Goal: Information Seeking & Learning: Learn about a topic

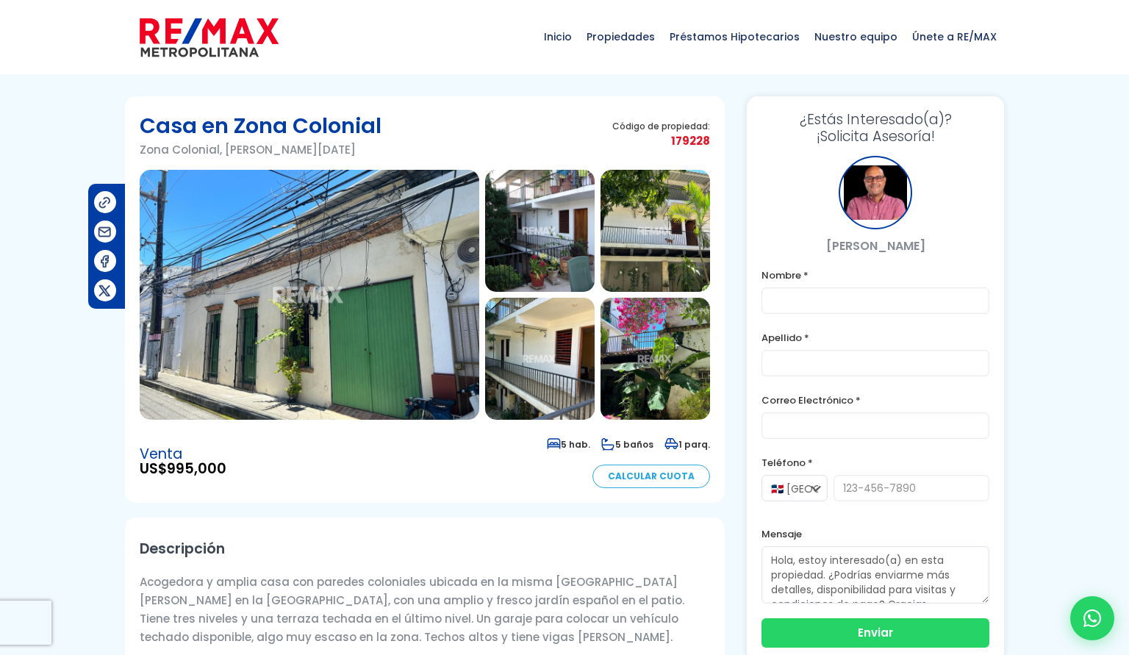
click at [369, 323] on img at bounding box center [309, 295] width 339 height 250
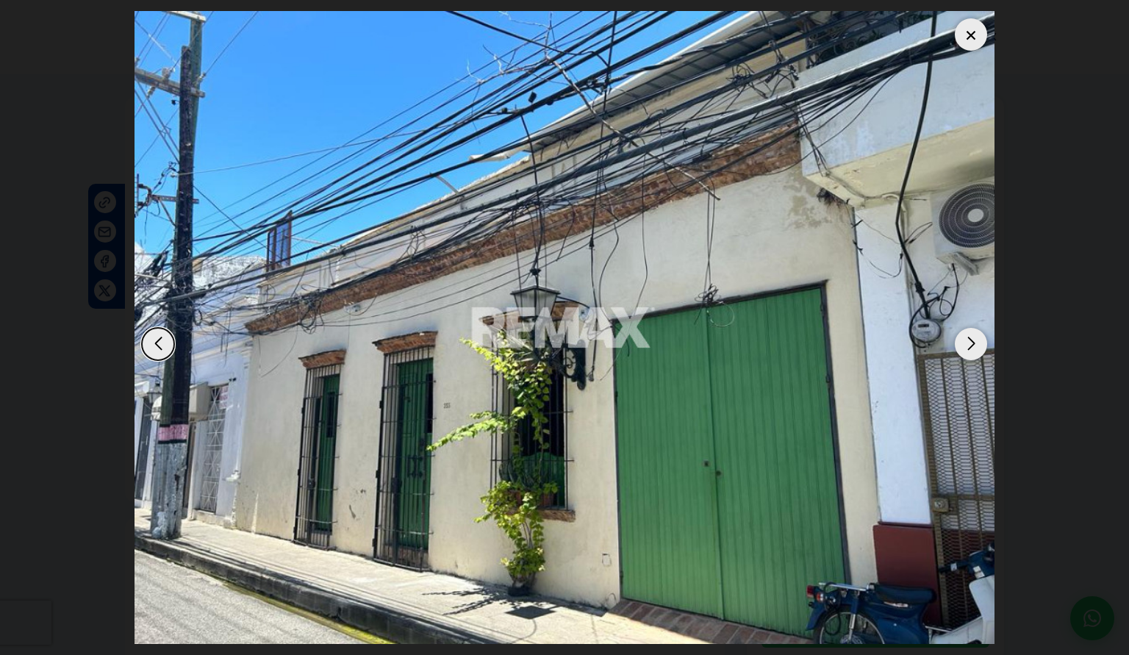
click at [973, 330] on div "Next slide" at bounding box center [970, 344] width 32 height 32
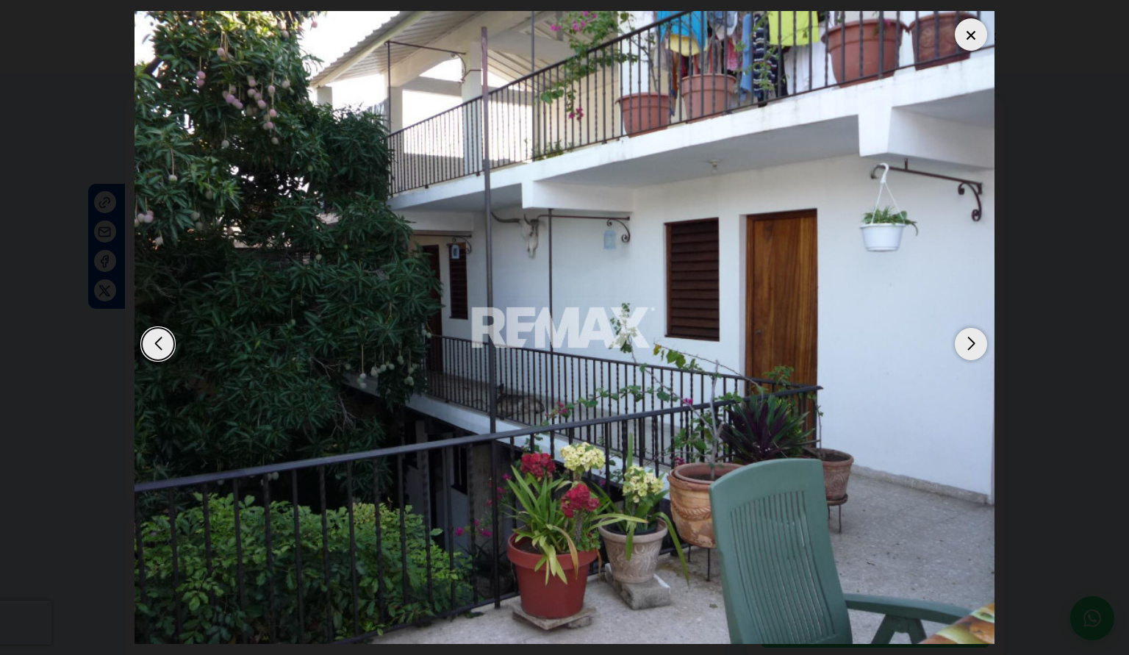
click at [973, 330] on div "Next slide" at bounding box center [970, 344] width 32 height 32
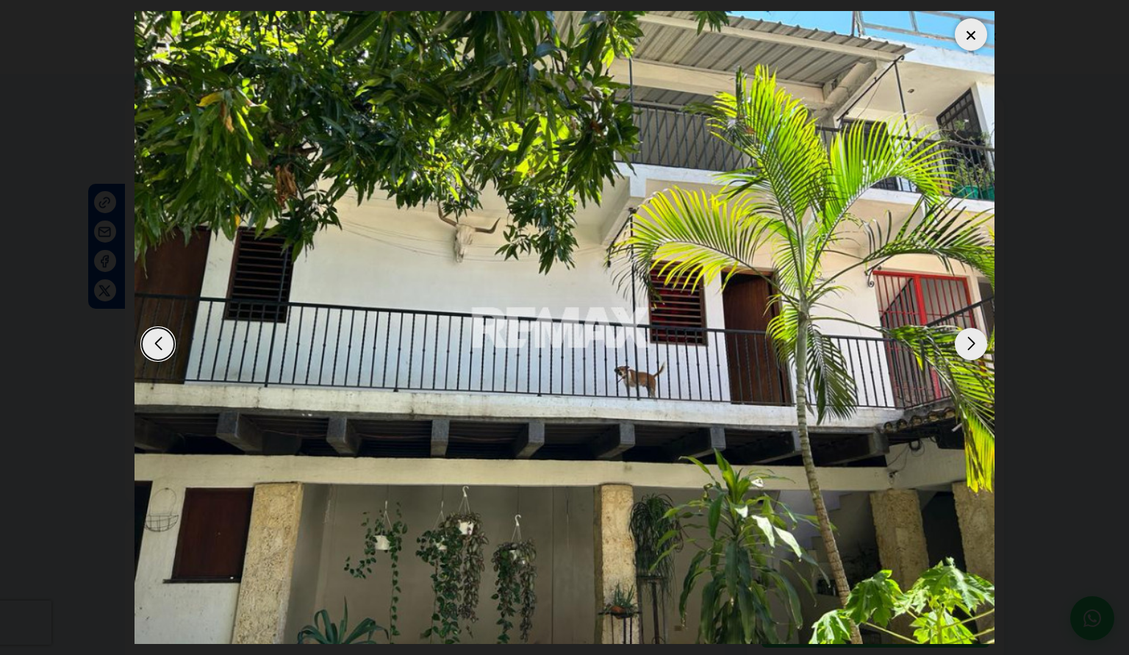
click at [973, 330] on div "Next slide" at bounding box center [970, 344] width 32 height 32
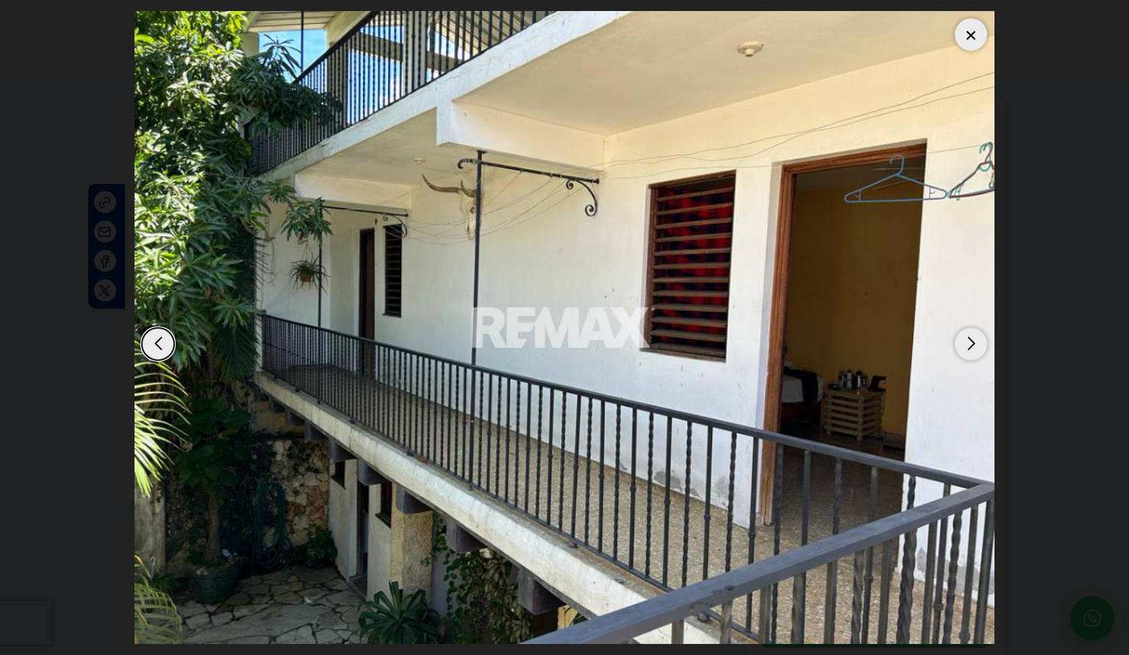
click at [973, 330] on div "Next slide" at bounding box center [970, 344] width 32 height 32
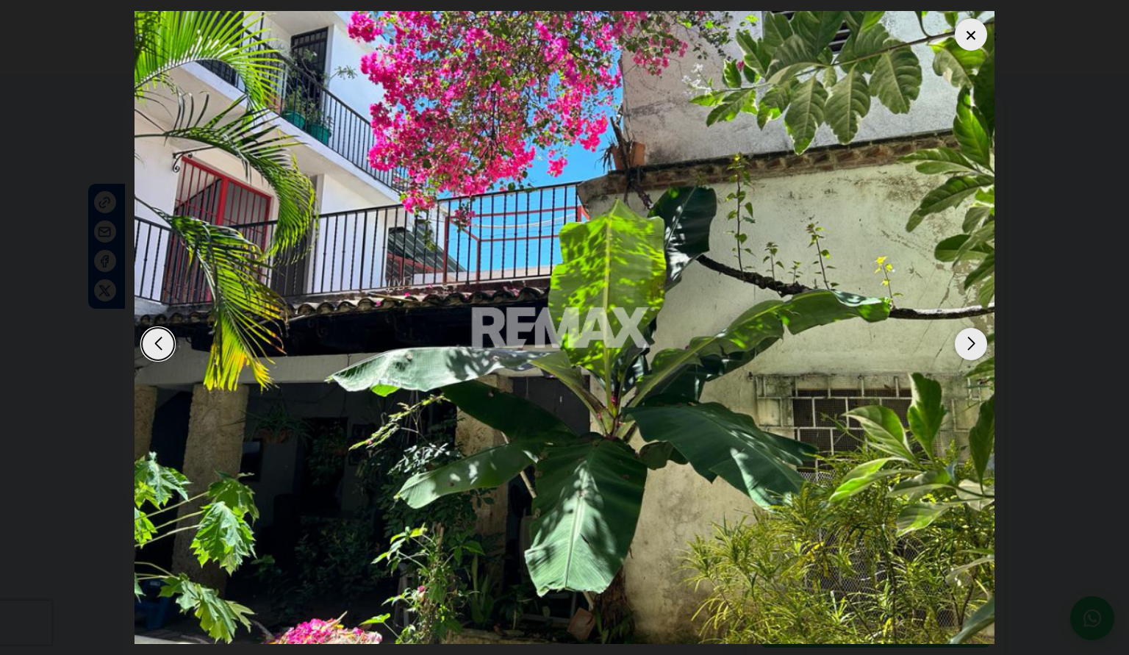
click at [973, 330] on div "Next slide" at bounding box center [970, 344] width 32 height 32
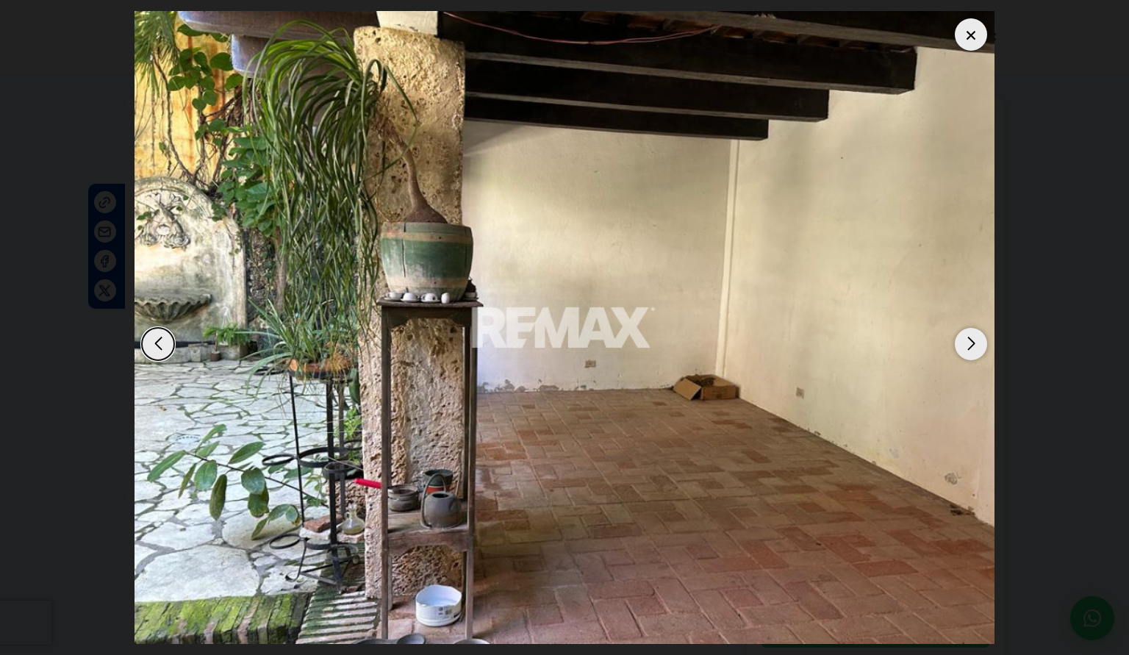
click at [973, 330] on div "Next slide" at bounding box center [970, 344] width 32 height 32
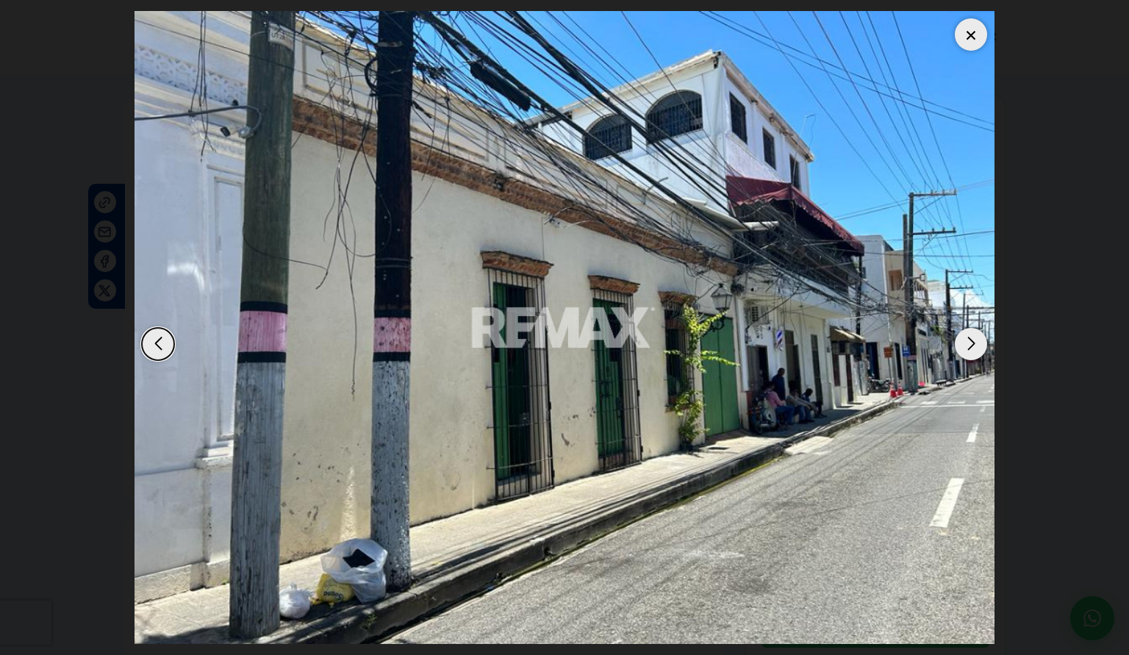
click at [973, 330] on div "Next slide" at bounding box center [970, 344] width 32 height 32
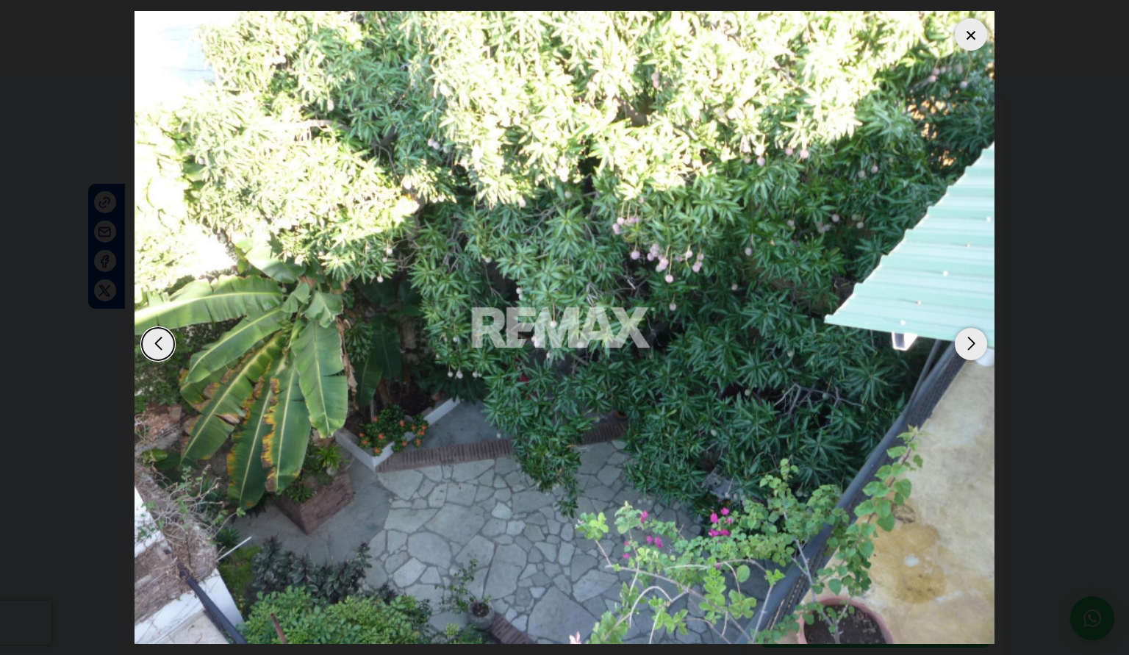
click at [973, 330] on div "Next slide" at bounding box center [970, 344] width 32 height 32
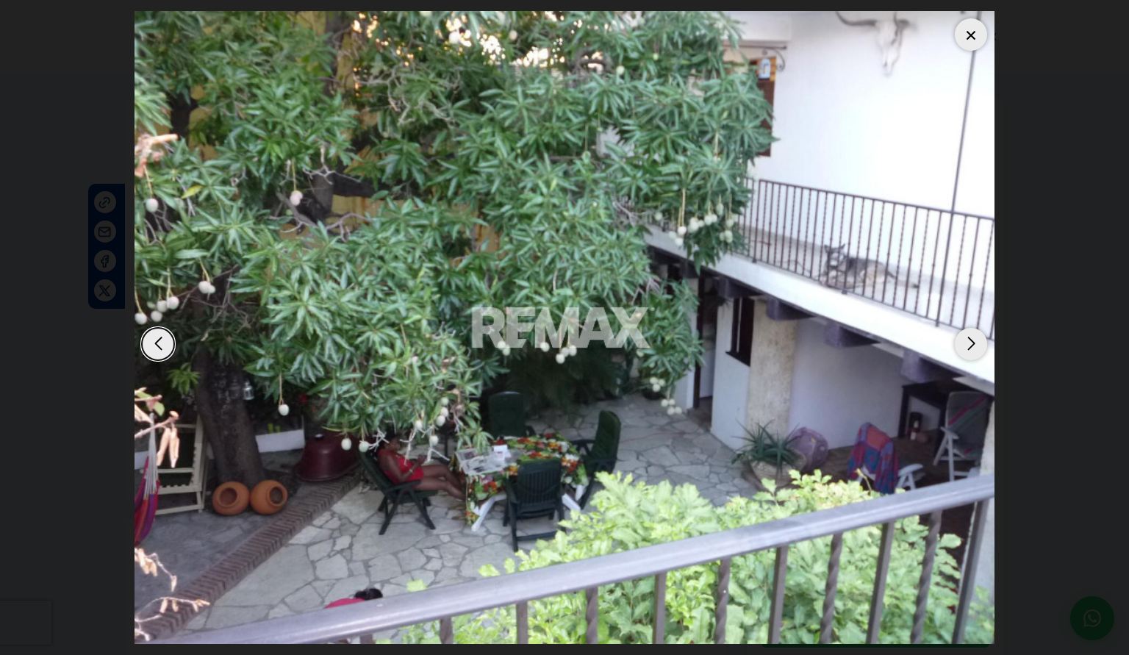
click at [973, 330] on div "Next slide" at bounding box center [970, 344] width 32 height 32
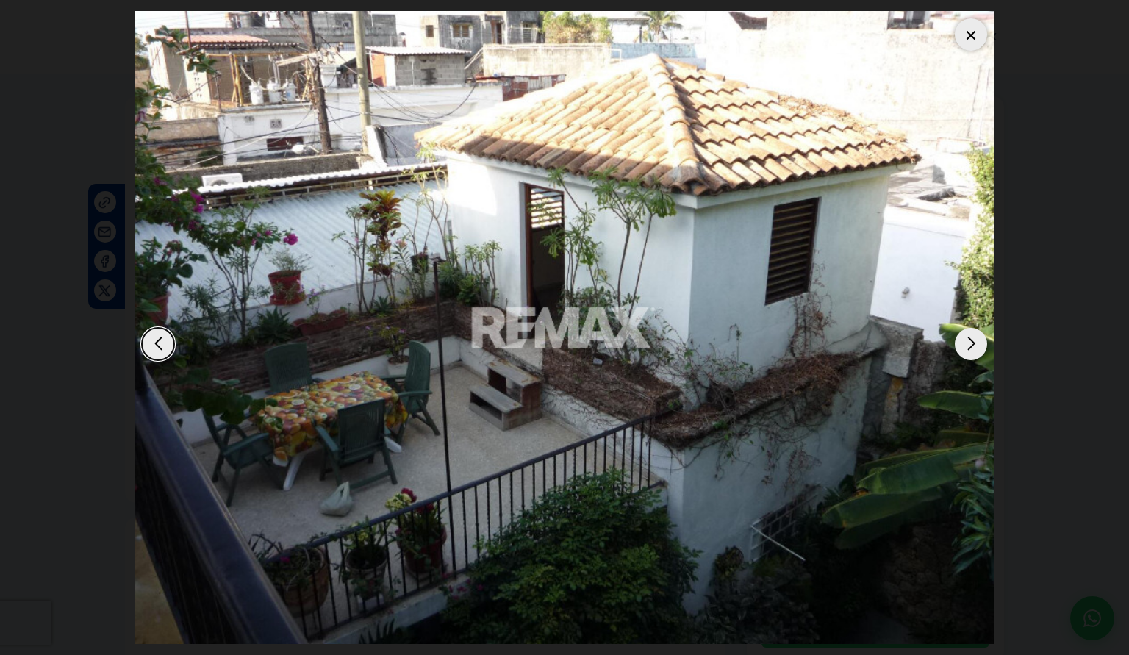
click at [973, 330] on div "Next slide" at bounding box center [970, 344] width 32 height 32
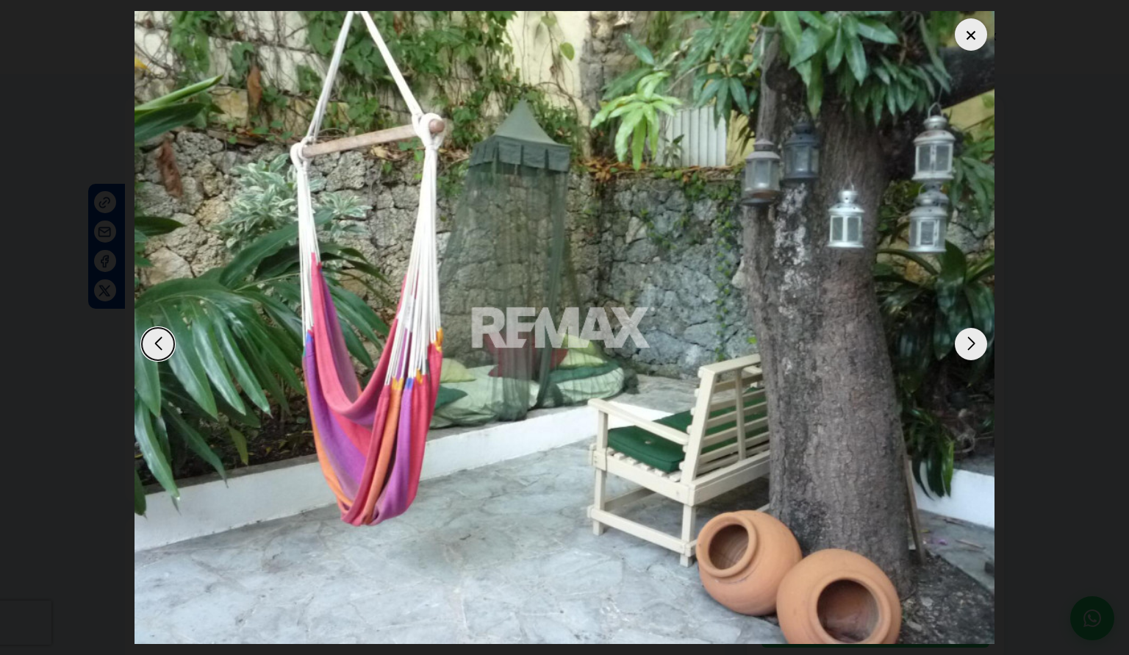
click at [973, 330] on div "Next slide" at bounding box center [970, 344] width 32 height 32
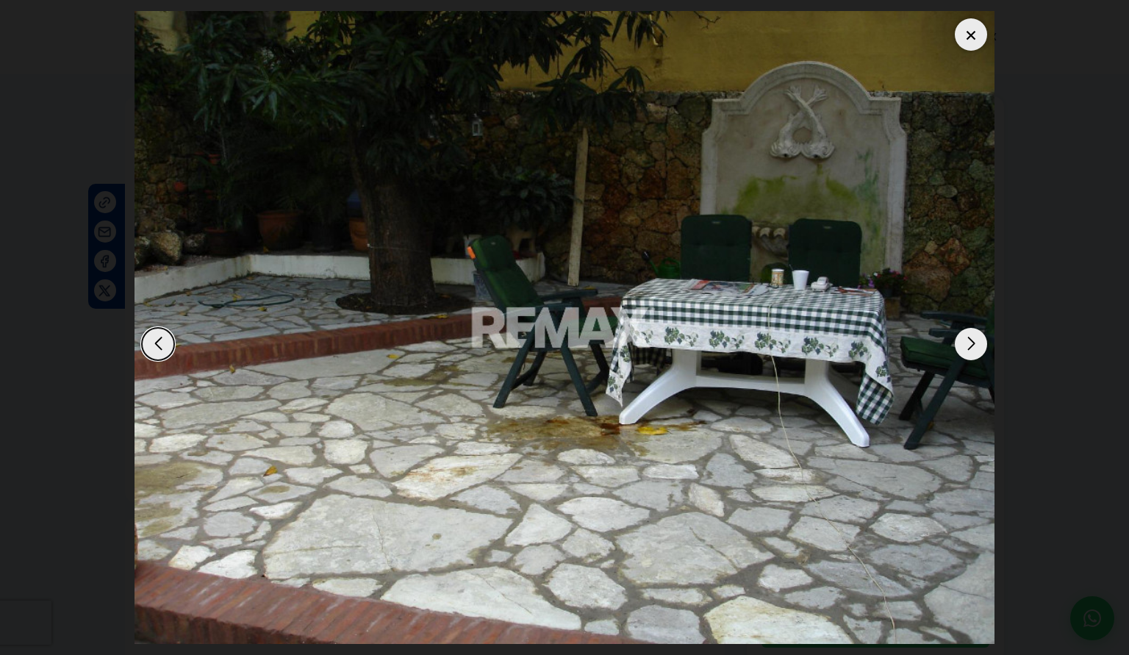
click at [973, 330] on div "Next slide" at bounding box center [970, 344] width 32 height 32
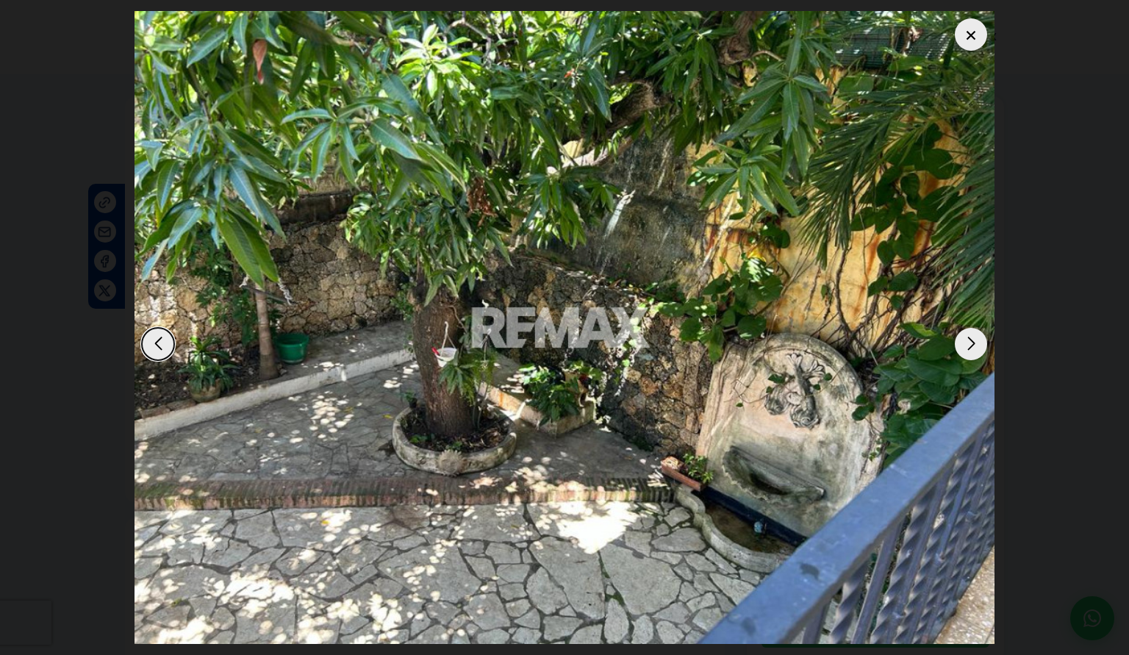
click at [973, 330] on div "Next slide" at bounding box center [970, 344] width 32 height 32
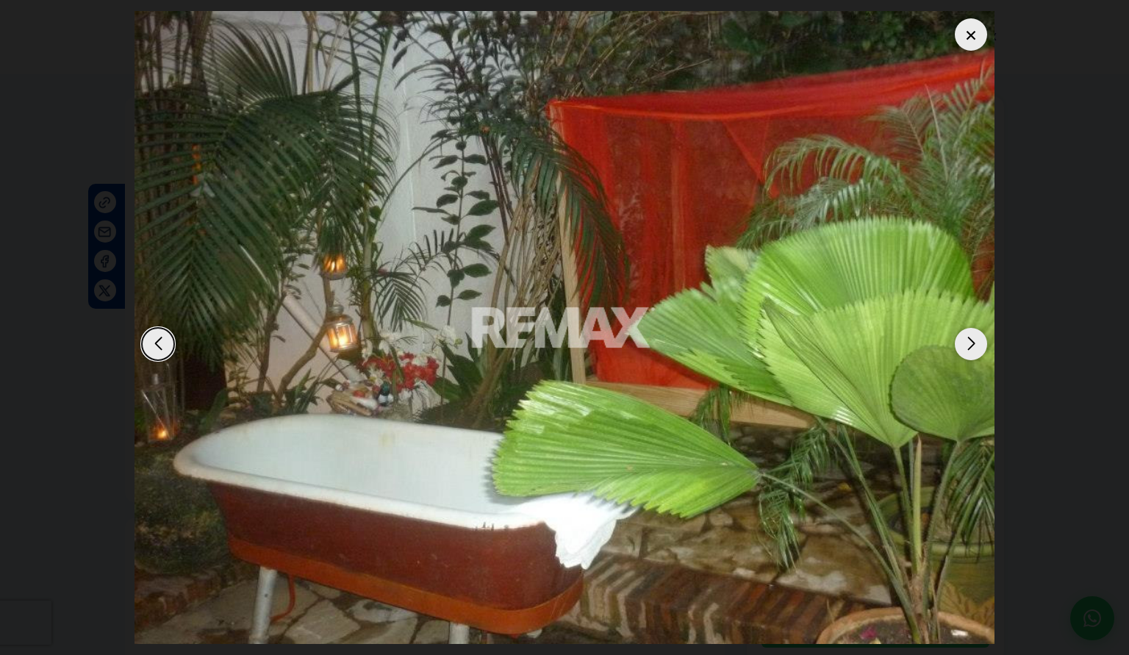
click at [973, 330] on div "Next slide" at bounding box center [970, 344] width 32 height 32
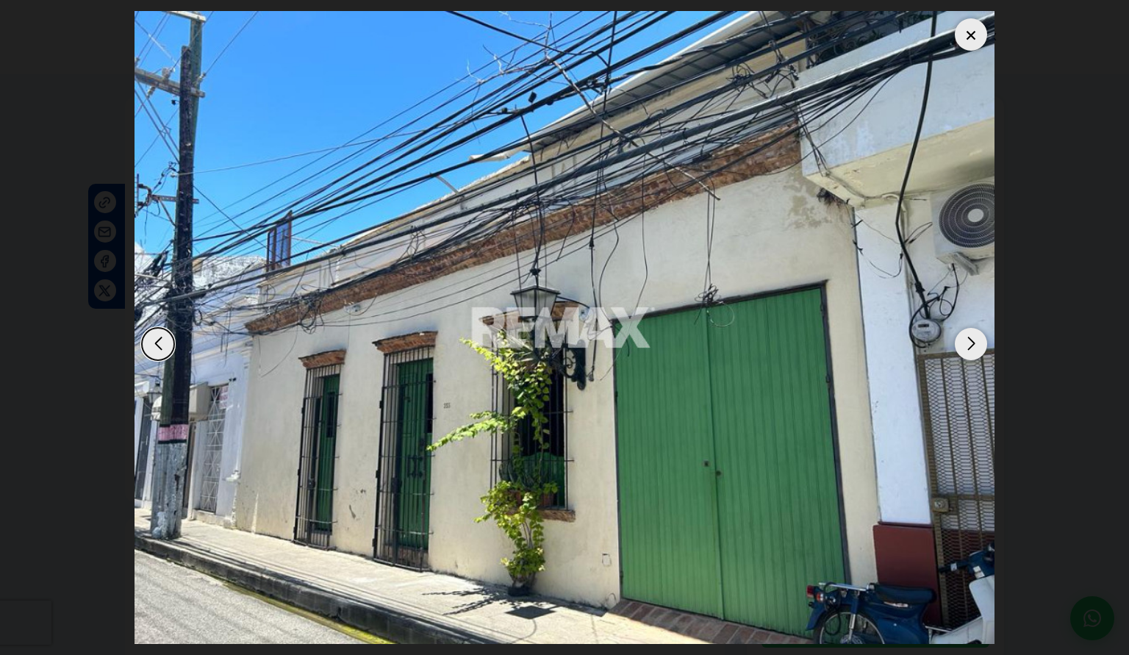
click at [969, 18] on div at bounding box center [970, 34] width 32 height 32
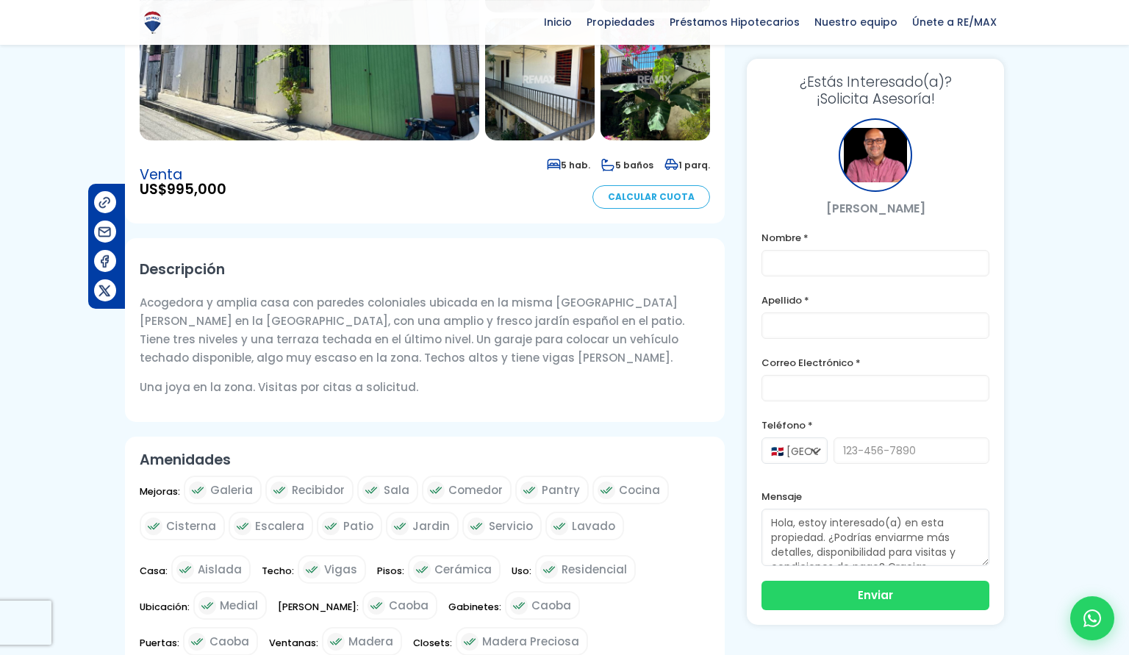
scroll to position [300, 0]
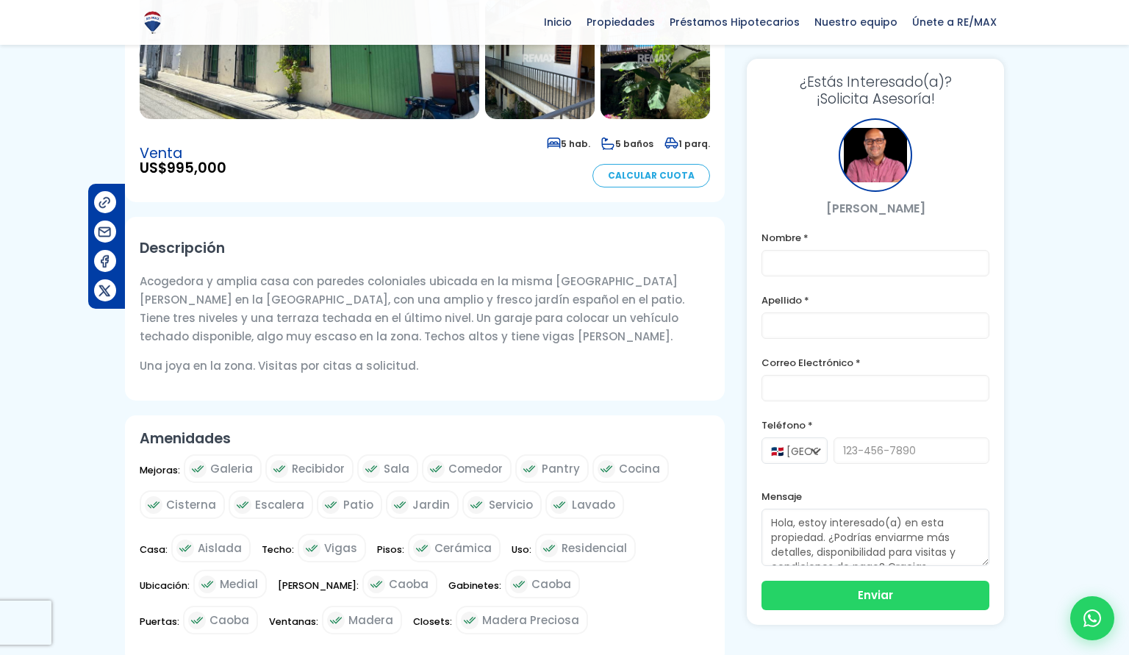
click at [50, 442] on div at bounding box center [564, 487] width 1129 height 1382
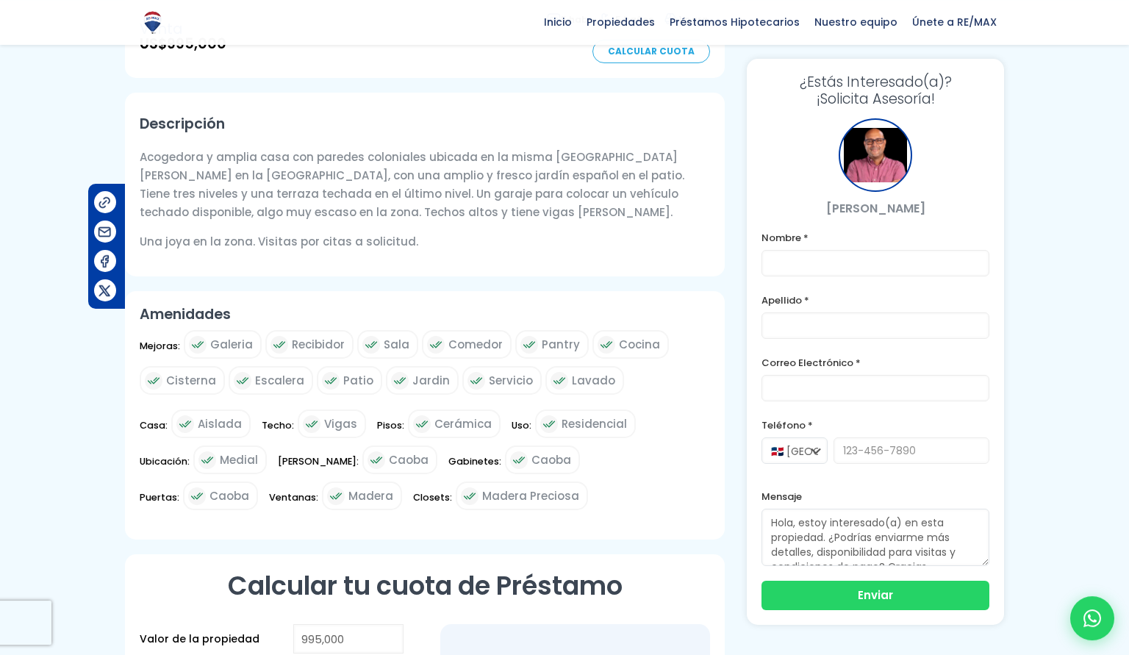
scroll to position [525, 0]
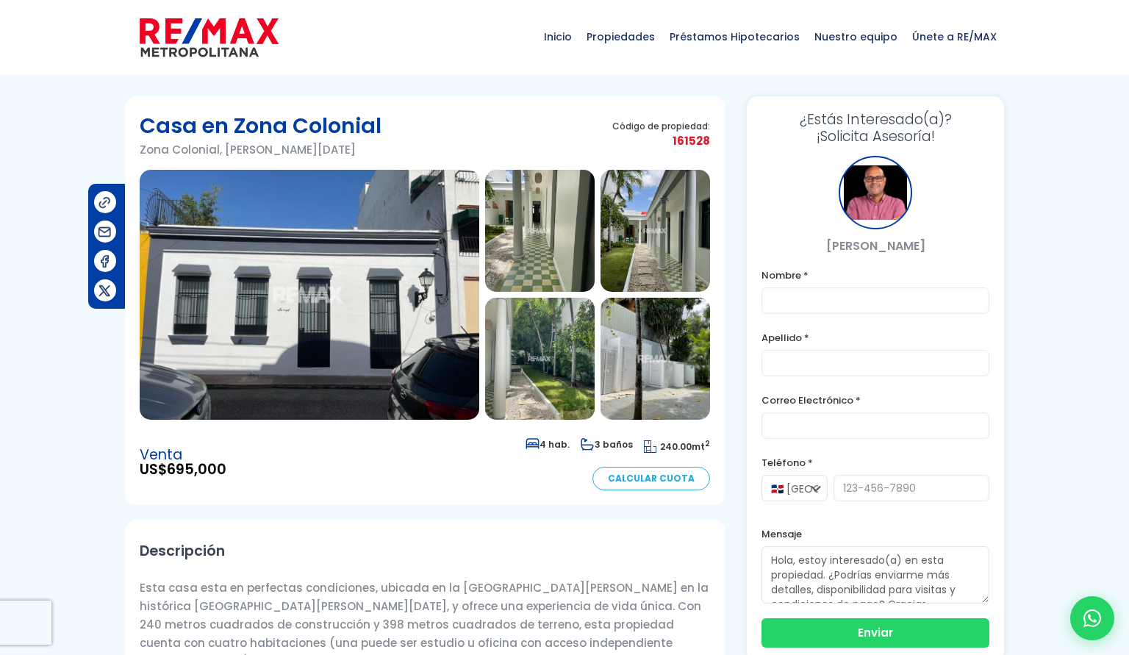
click at [370, 340] on img at bounding box center [309, 295] width 339 height 250
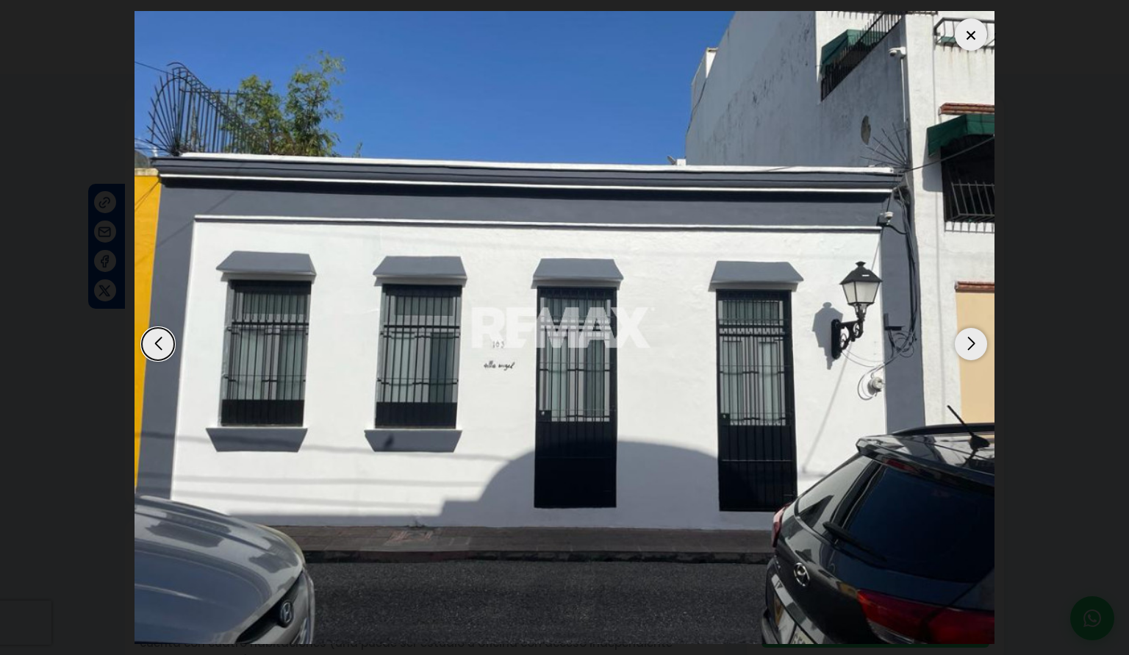
click at [969, 330] on div "Next slide" at bounding box center [970, 344] width 32 height 32
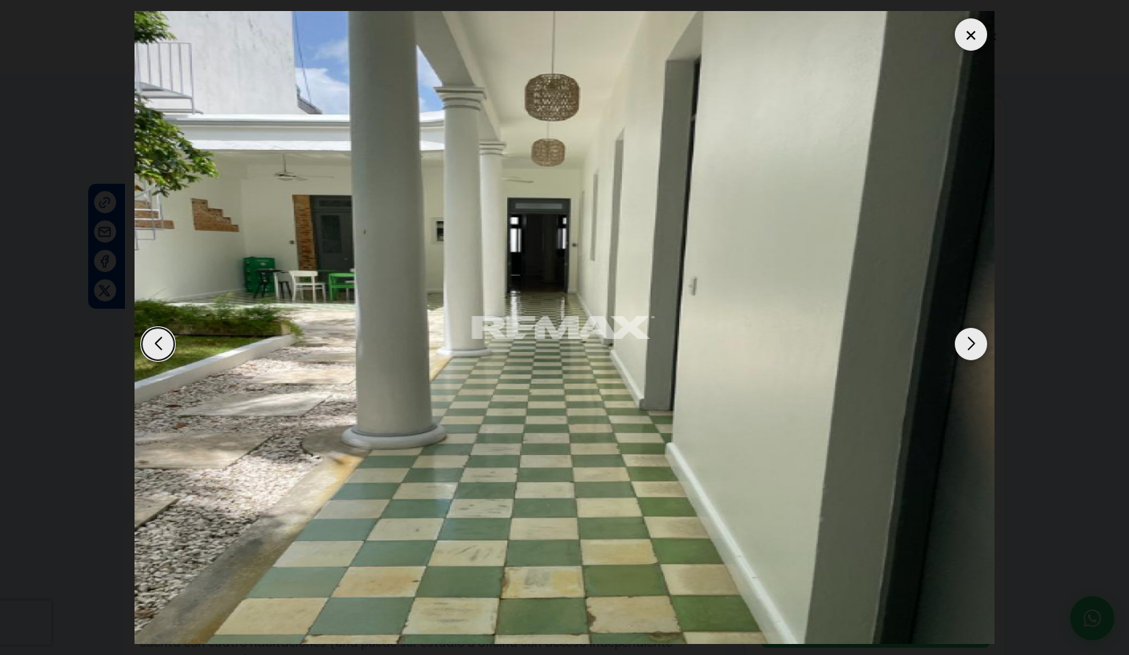
click at [969, 330] on div "Next slide" at bounding box center [970, 344] width 32 height 32
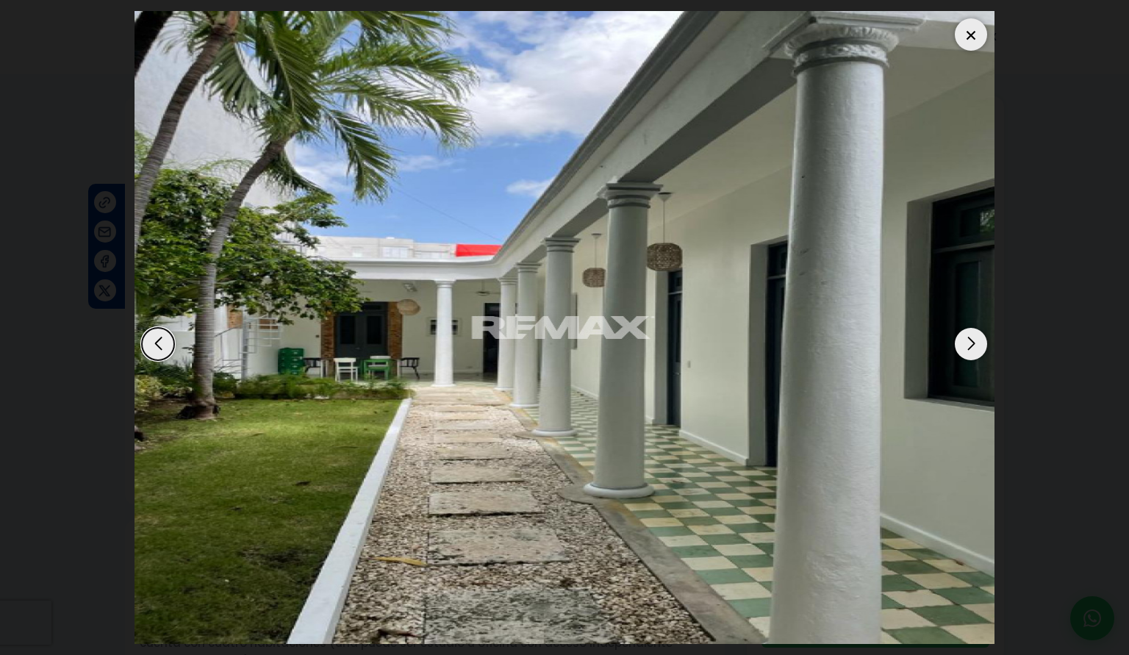
click at [969, 330] on div "Next slide" at bounding box center [970, 344] width 32 height 32
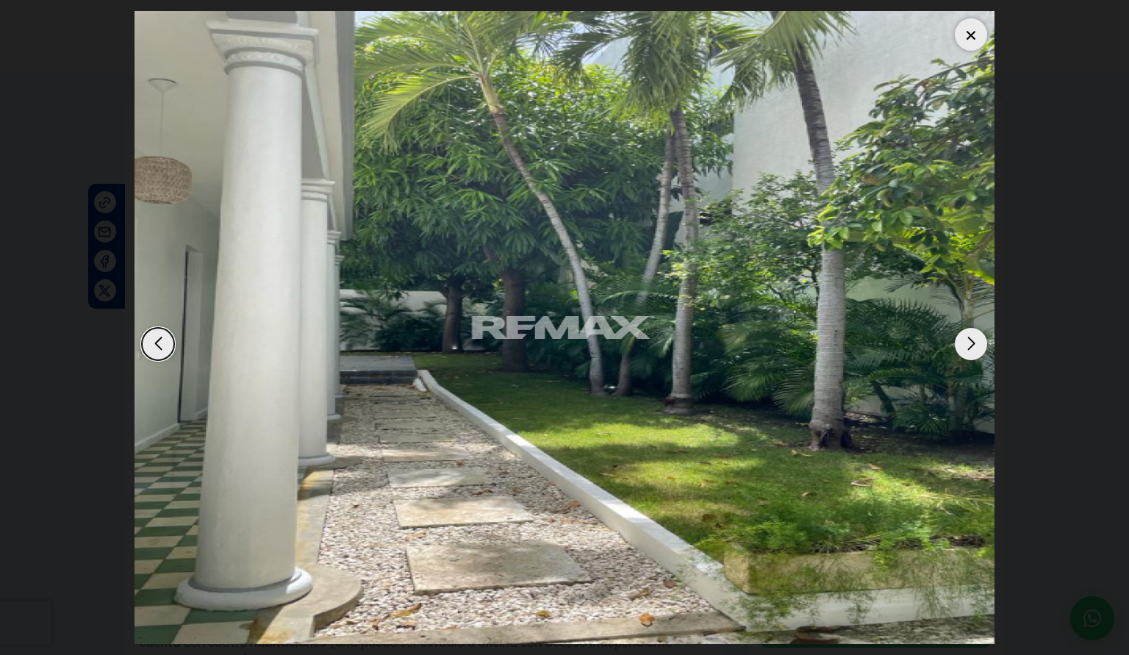
click at [969, 330] on div "Next slide" at bounding box center [970, 344] width 32 height 32
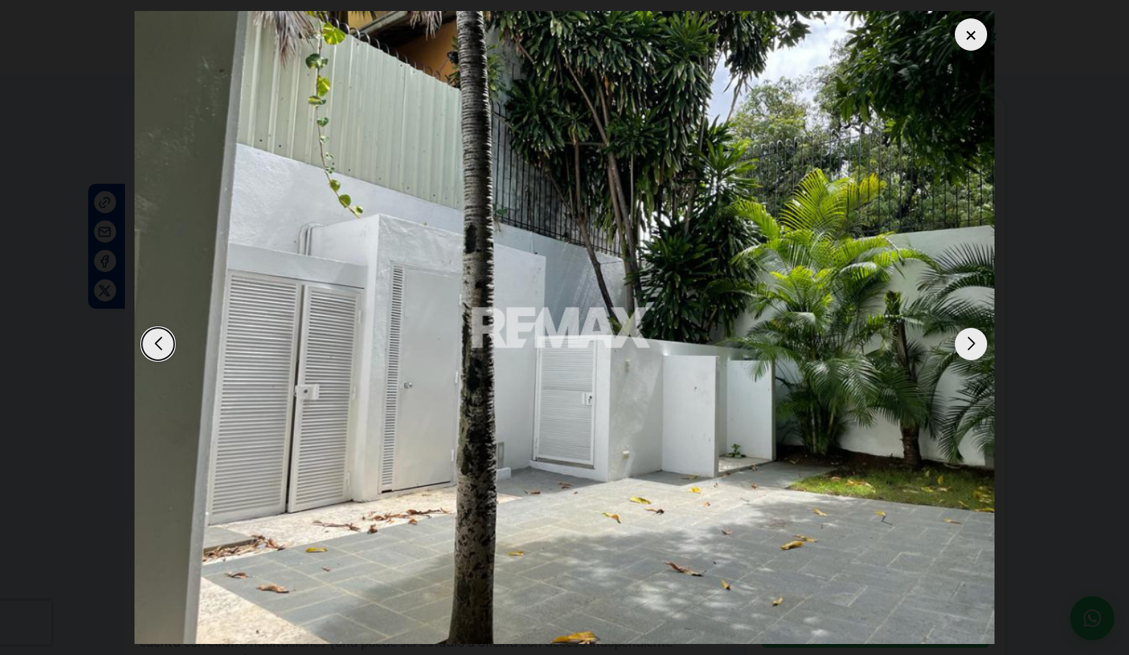
click at [969, 330] on div "Next slide" at bounding box center [970, 344] width 32 height 32
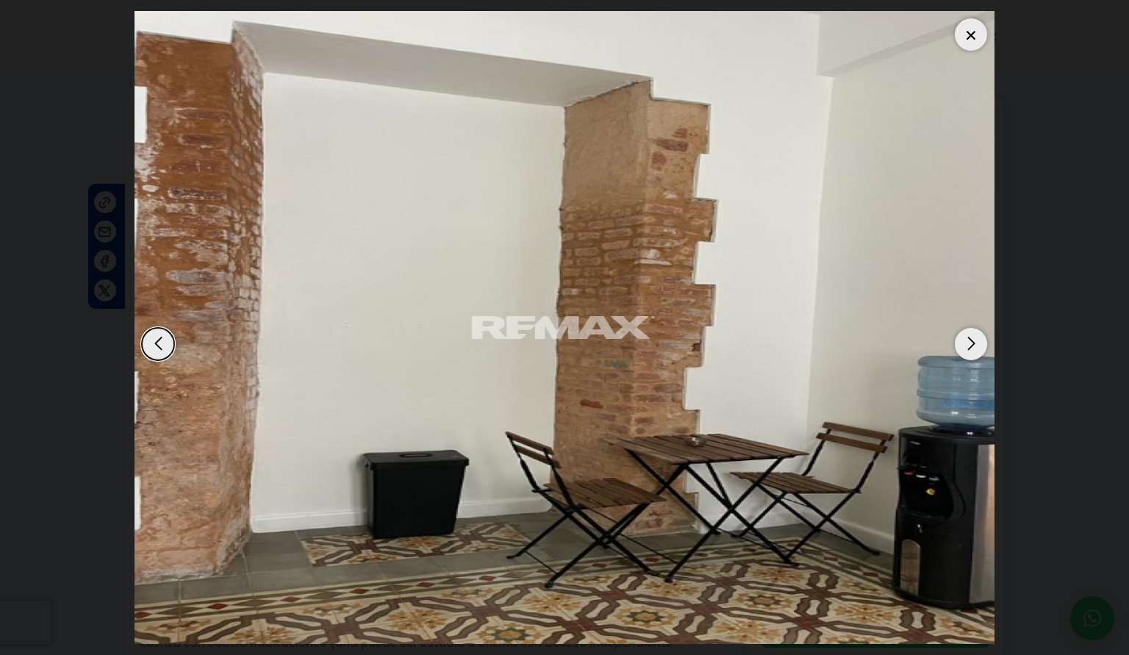
click at [969, 330] on div "Next slide" at bounding box center [970, 344] width 32 height 32
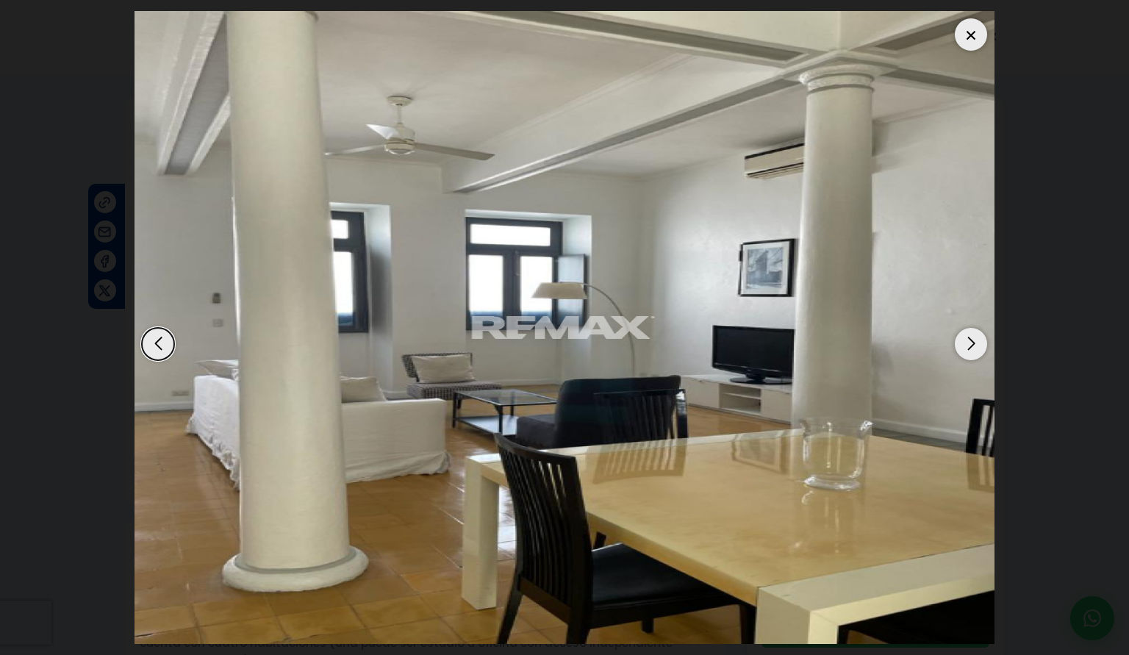
click at [969, 330] on div "Next slide" at bounding box center [970, 344] width 32 height 32
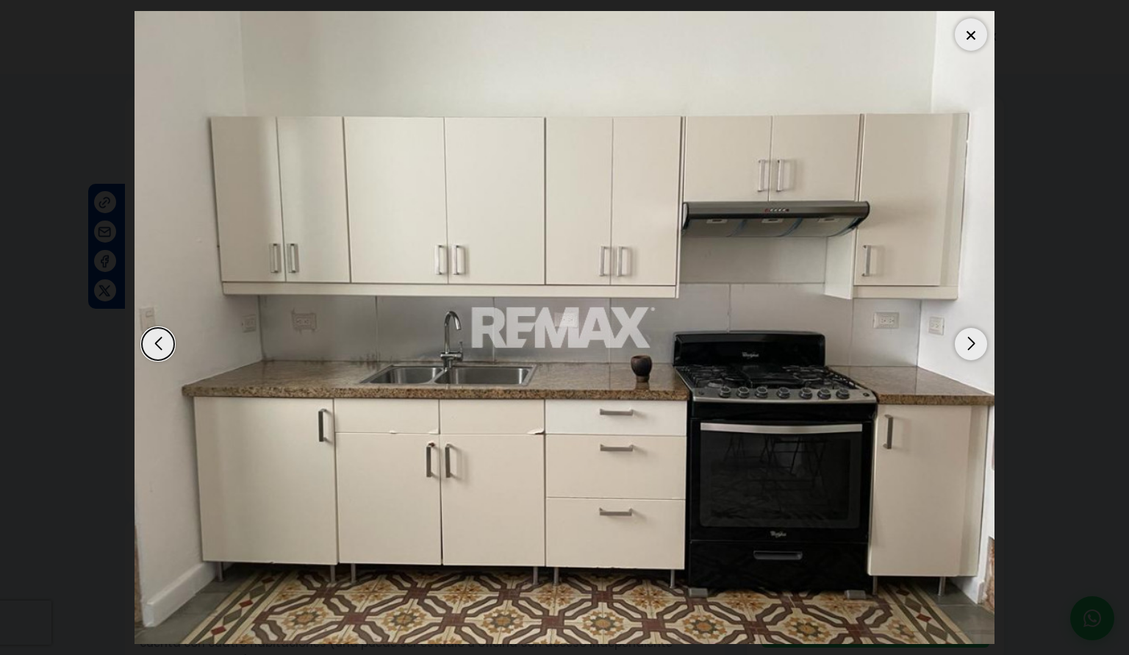
click at [969, 330] on div "Next slide" at bounding box center [970, 344] width 32 height 32
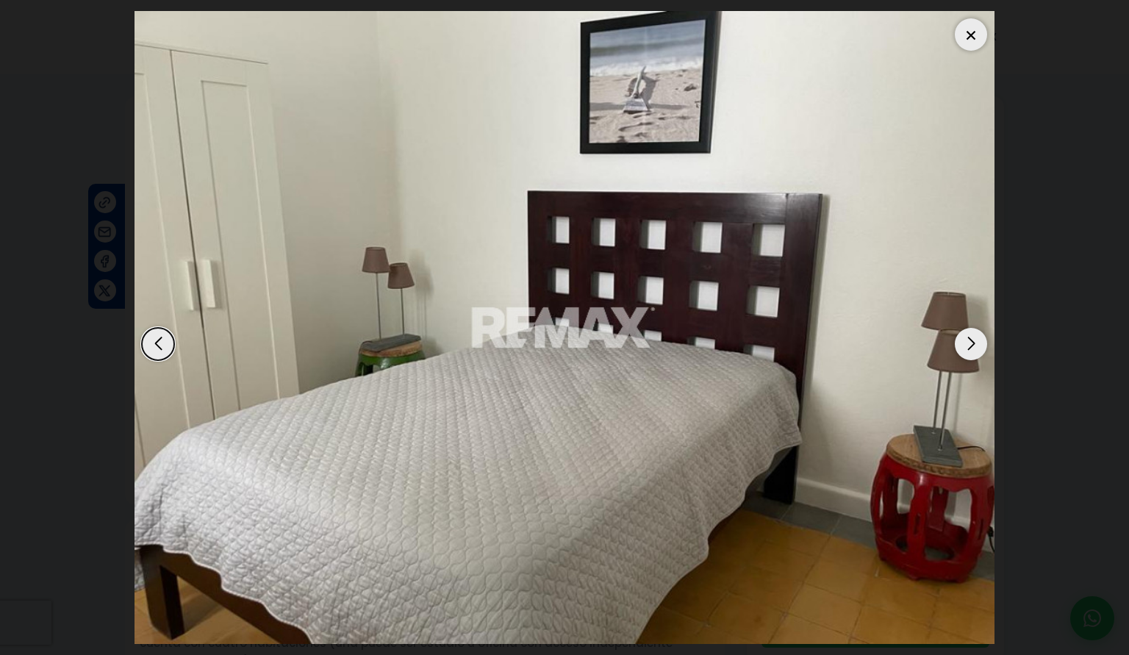
click at [969, 330] on div "Next slide" at bounding box center [970, 344] width 32 height 32
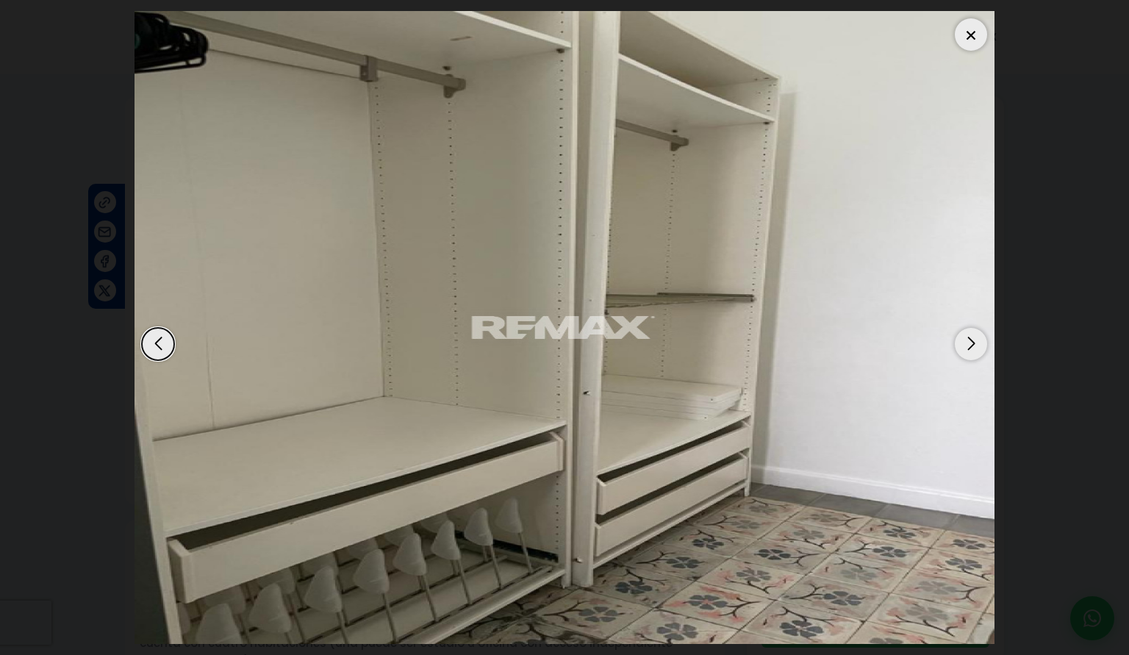
click at [969, 330] on div "Next slide" at bounding box center [970, 344] width 32 height 32
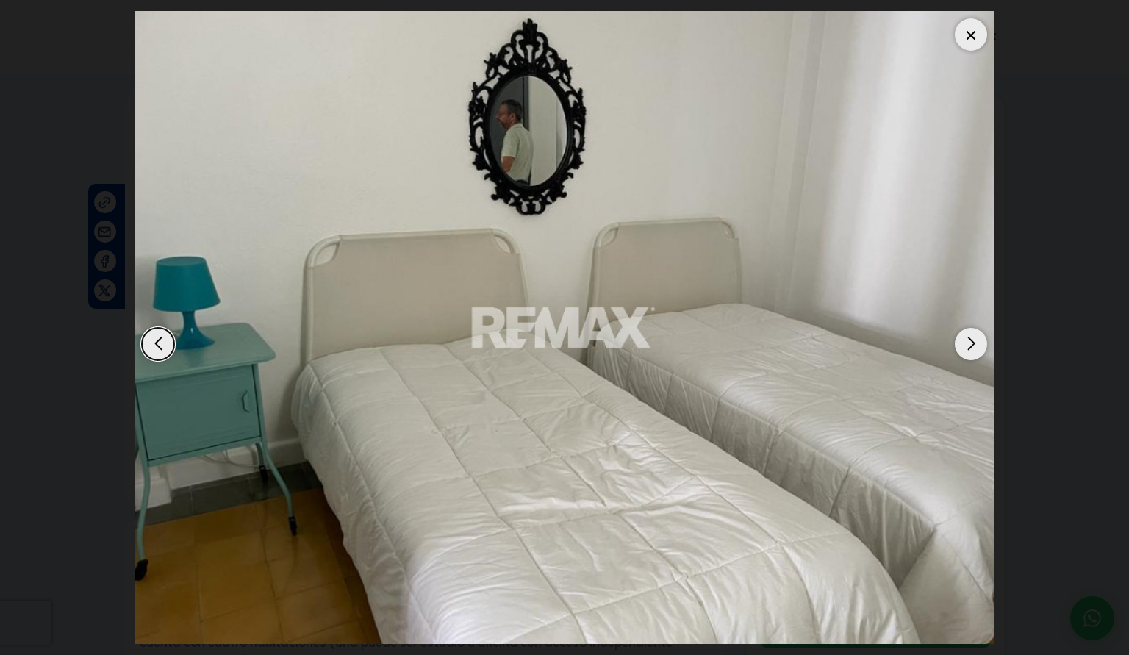
click at [969, 330] on div "Next slide" at bounding box center [970, 344] width 32 height 32
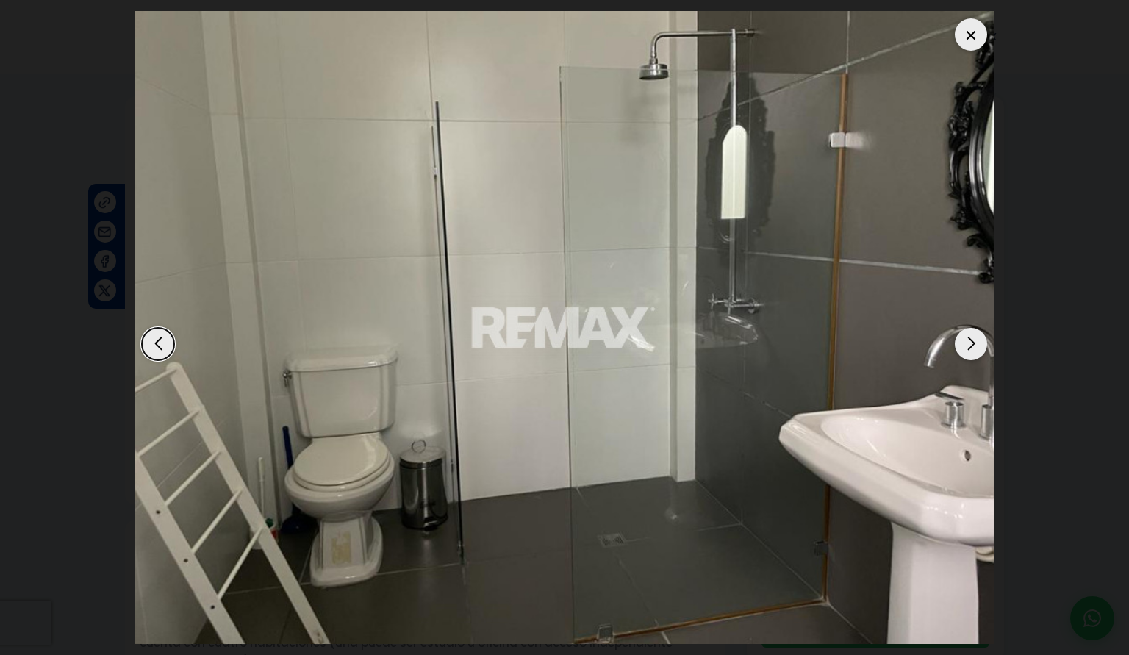
click at [969, 330] on div "Next slide" at bounding box center [970, 344] width 32 height 32
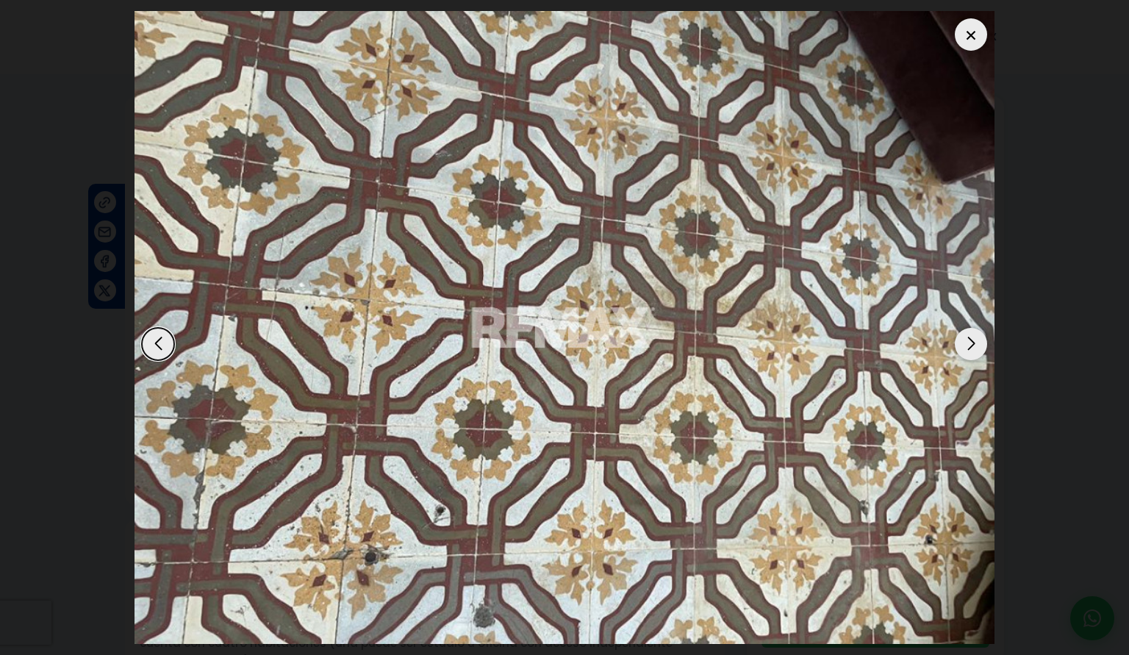
click at [969, 330] on div "Next slide" at bounding box center [970, 344] width 32 height 32
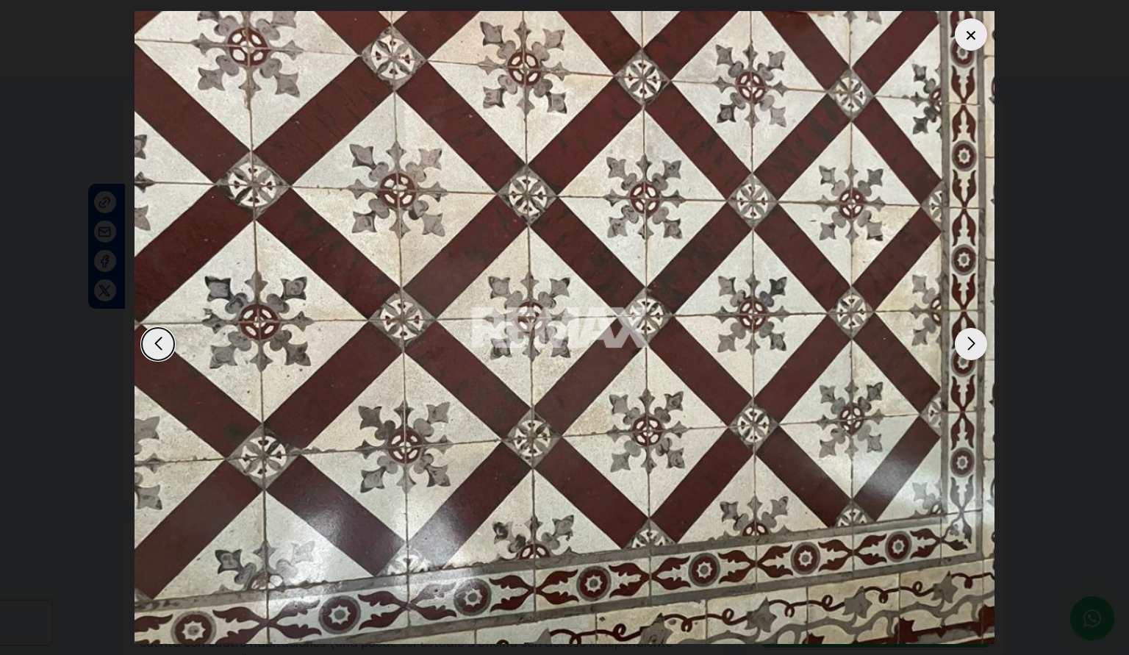
click at [969, 330] on div "Next slide" at bounding box center [970, 344] width 32 height 32
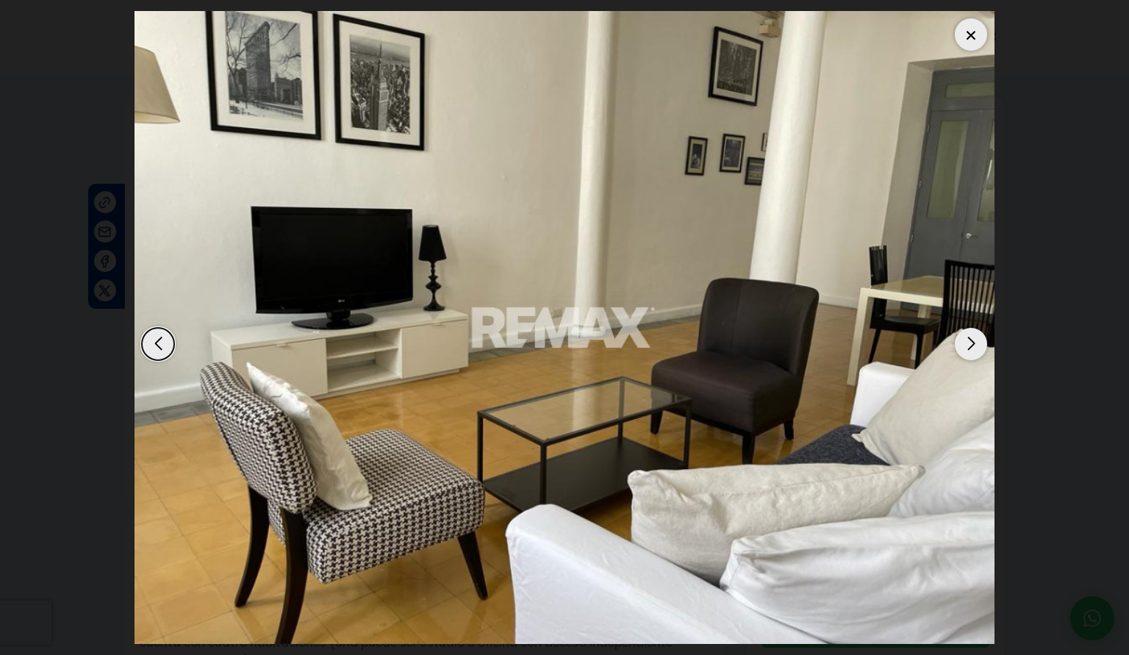
click at [969, 330] on div "Next slide" at bounding box center [970, 344] width 32 height 32
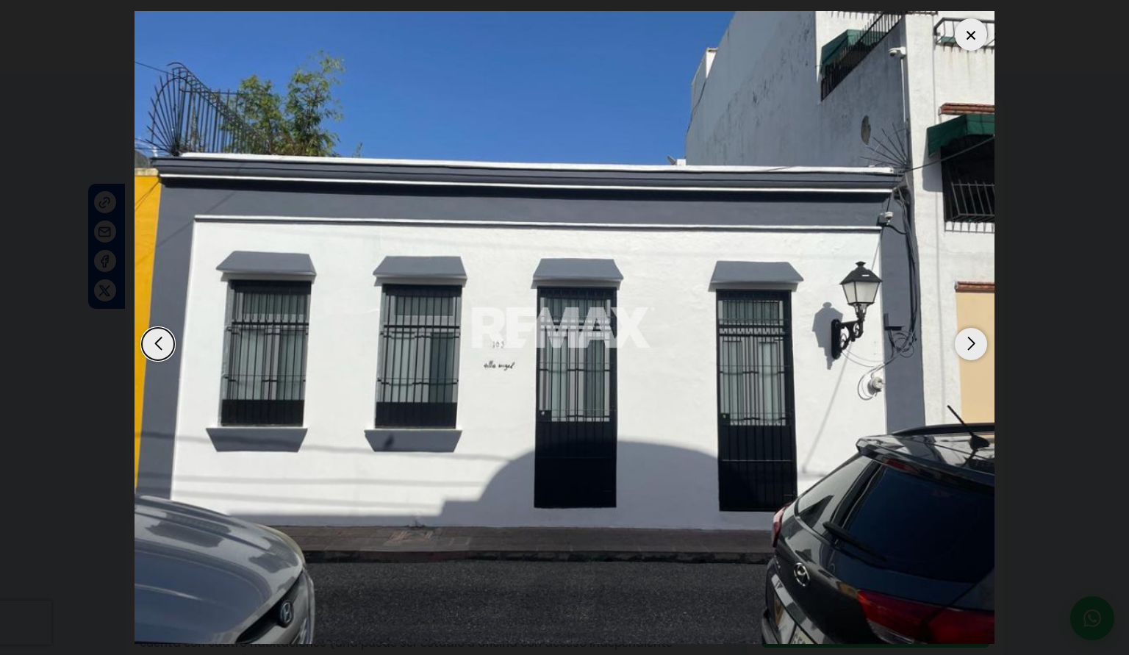
click at [969, 330] on div "Next slide" at bounding box center [970, 344] width 32 height 32
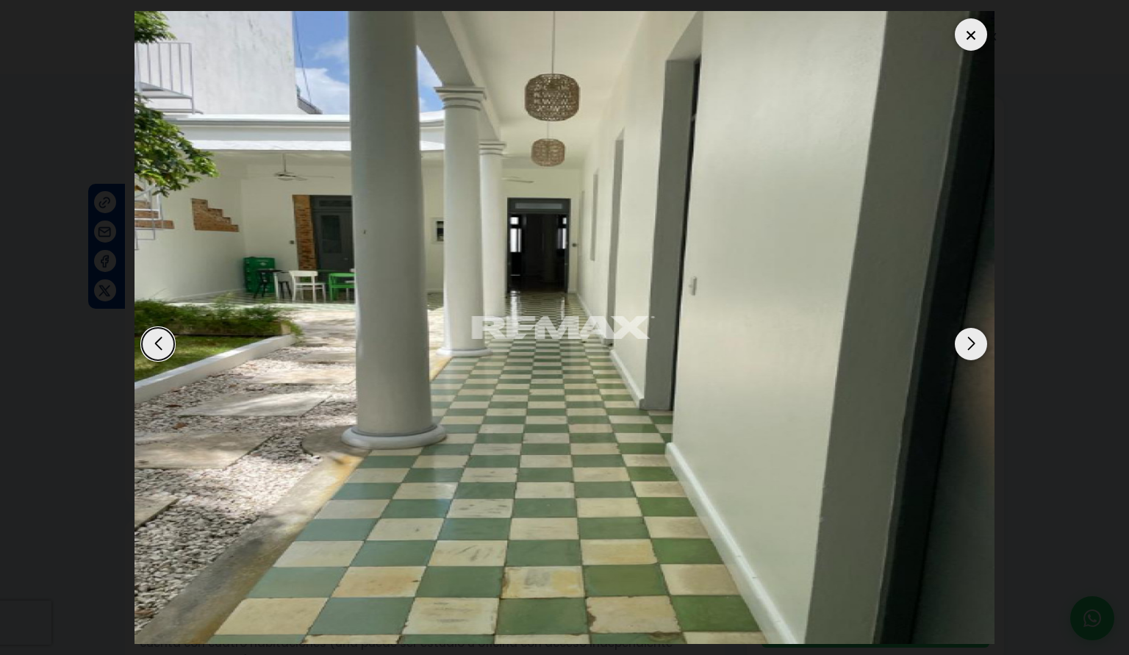
click at [969, 330] on div "Next slide" at bounding box center [970, 344] width 32 height 32
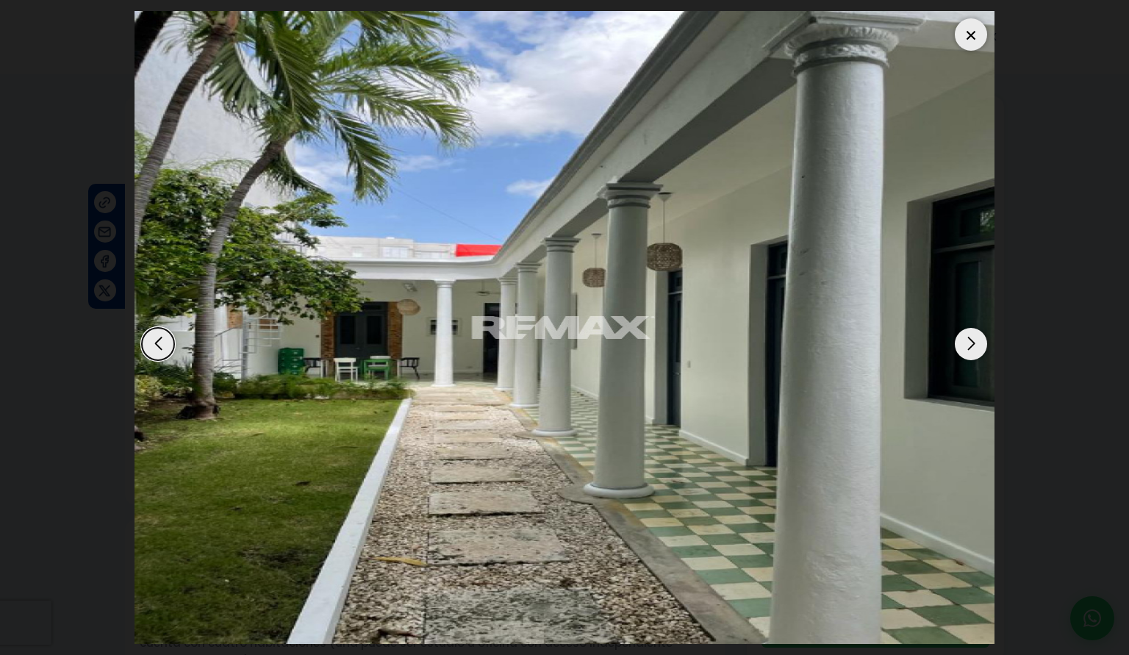
click at [973, 21] on div at bounding box center [970, 34] width 32 height 32
